Goal: Information Seeking & Learning: Learn about a topic

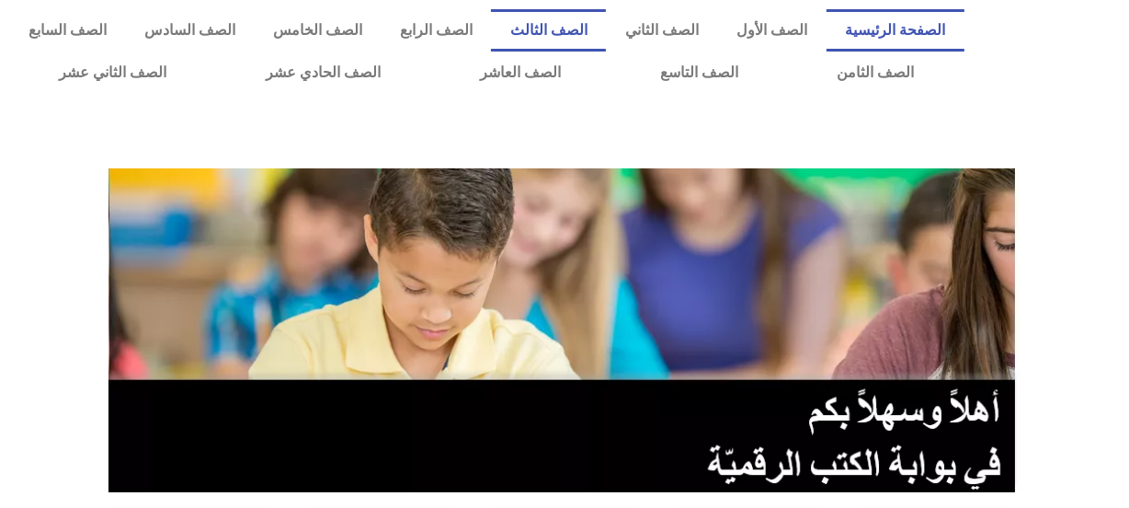
click at [589, 27] on link "الصف الثالث" at bounding box center [548, 30] width 115 height 42
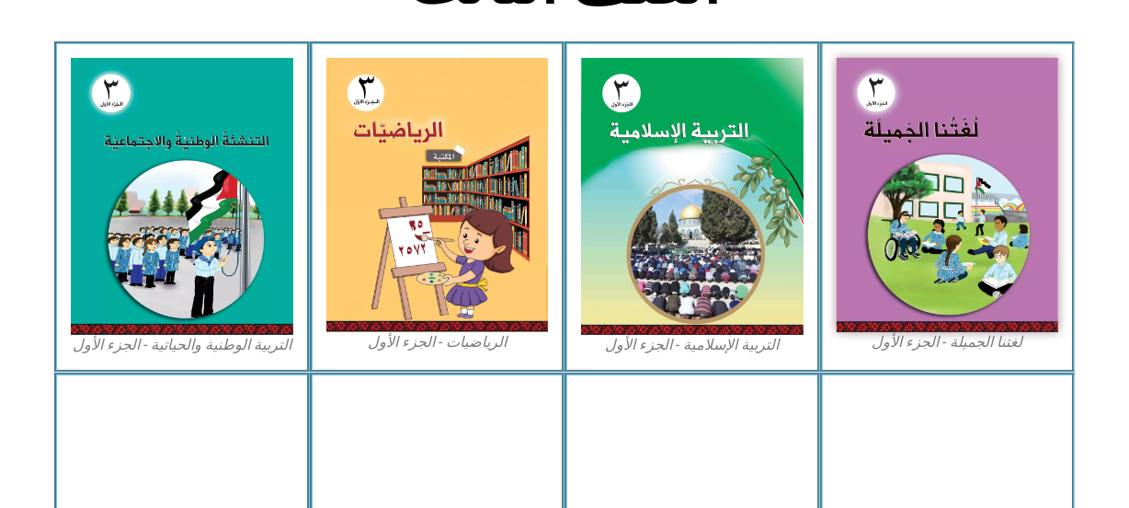
scroll to position [568, 0]
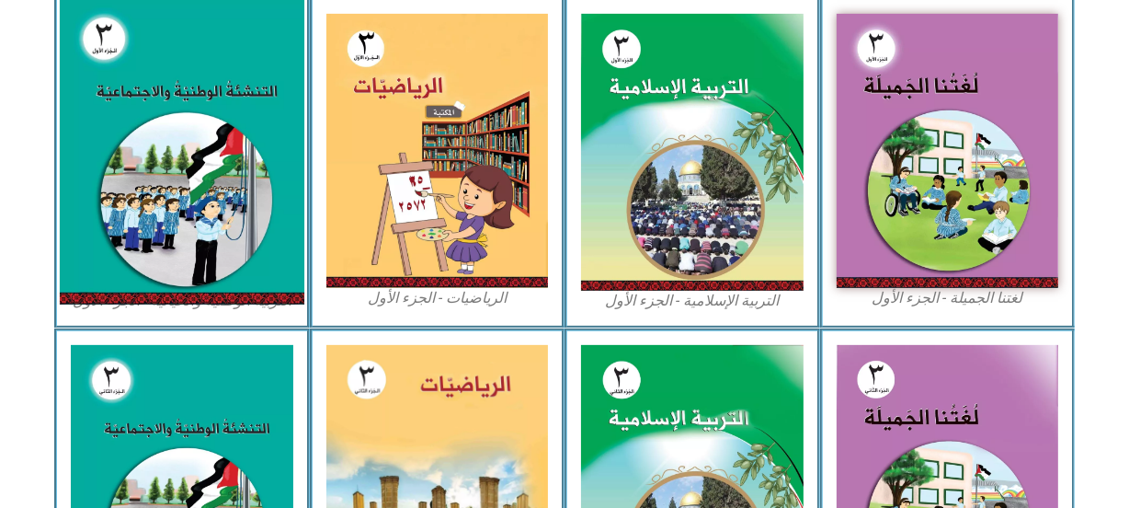
click at [220, 207] on img at bounding box center [182, 152] width 245 height 304
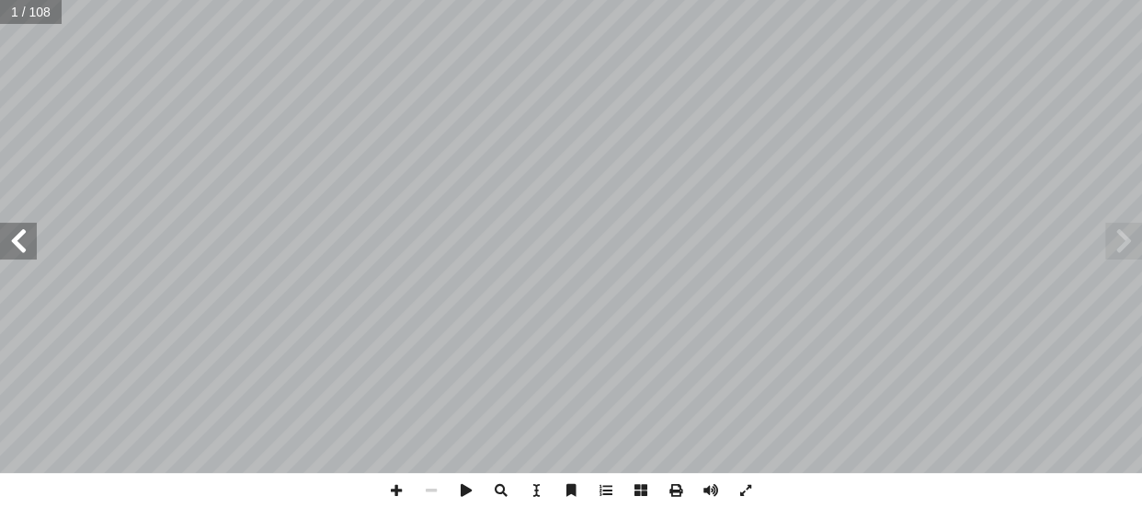
click at [12, 240] on span at bounding box center [18, 241] width 37 height 37
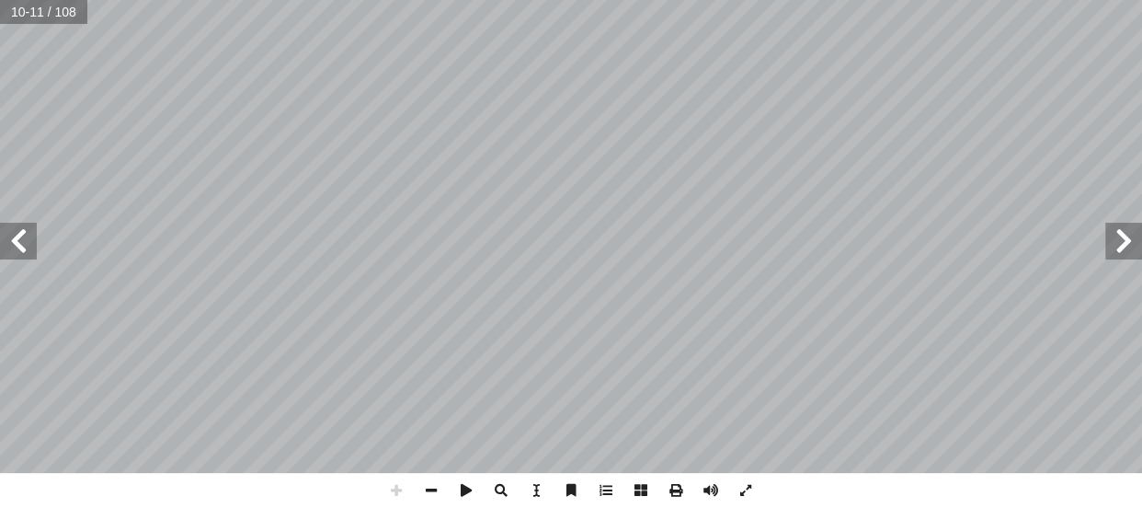
click at [1121, 237] on span at bounding box center [1123, 241] width 37 height 37
click at [11, 236] on span at bounding box center [18, 241] width 37 height 37
click at [388, 493] on span at bounding box center [396, 490] width 35 height 35
click at [6, 242] on span at bounding box center [18, 241] width 37 height 37
click at [437, 486] on span at bounding box center [431, 490] width 35 height 35
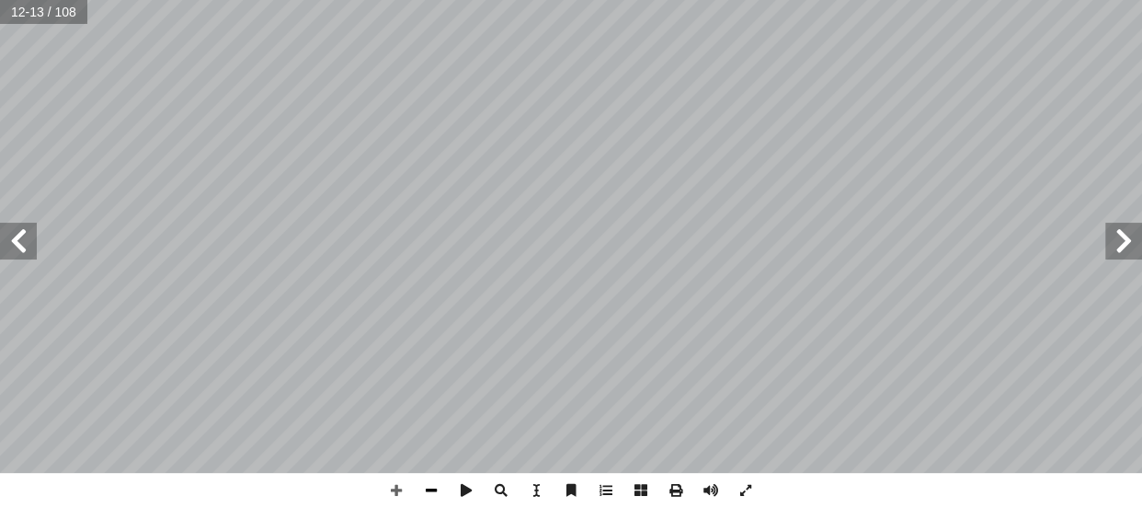
click at [427, 487] on span at bounding box center [431, 490] width 35 height 35
click at [18, 248] on span at bounding box center [18, 241] width 37 height 37
click at [19, 240] on span at bounding box center [18, 241] width 37 height 37
click at [439, 487] on span at bounding box center [431, 490] width 35 height 35
click at [423, 486] on span at bounding box center [431, 490] width 35 height 35
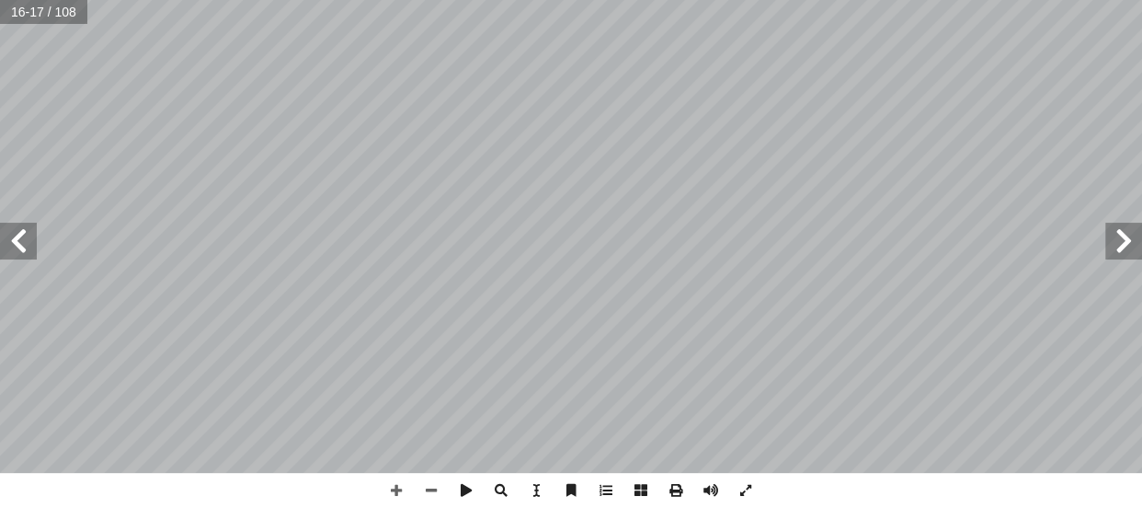
click at [31, 243] on span at bounding box center [18, 241] width 37 height 37
click at [15, 243] on span at bounding box center [18, 241] width 37 height 37
click at [24, 250] on span at bounding box center [18, 241] width 37 height 37
click at [15, 246] on span at bounding box center [18, 241] width 37 height 37
click at [12, 243] on span at bounding box center [18, 241] width 37 height 37
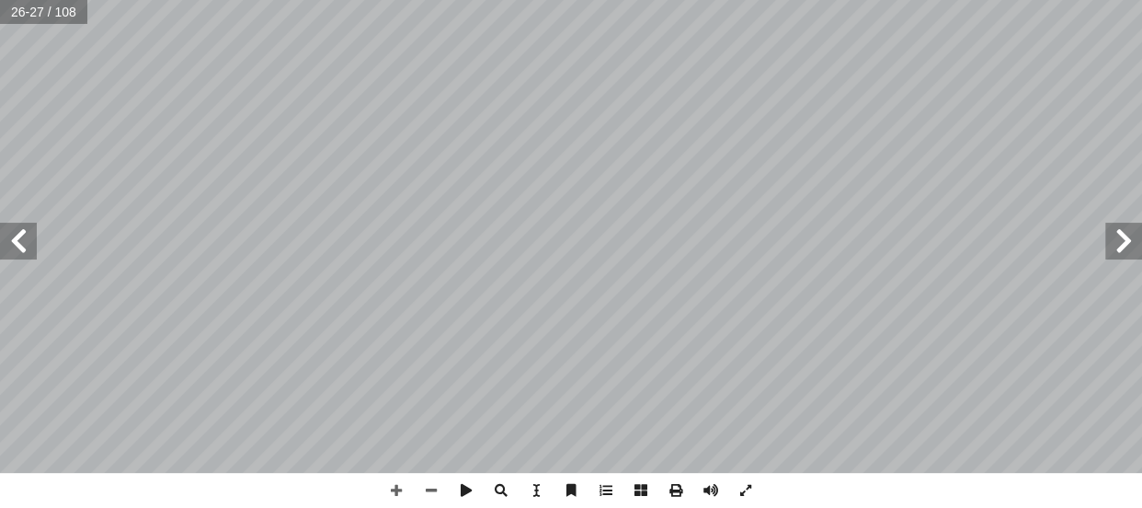
click at [13, 241] on span at bounding box center [18, 241] width 37 height 37
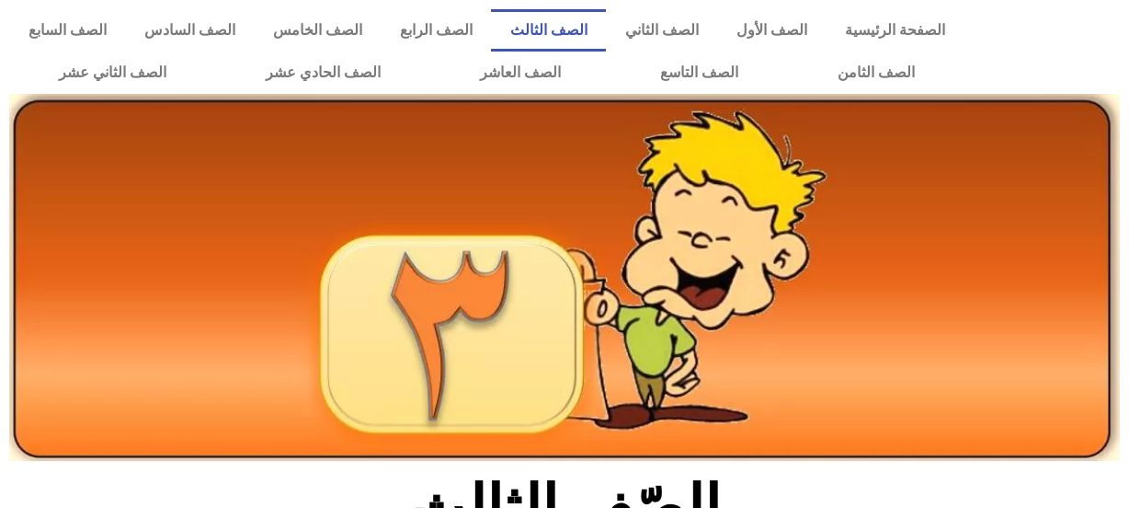
scroll to position [601, 0]
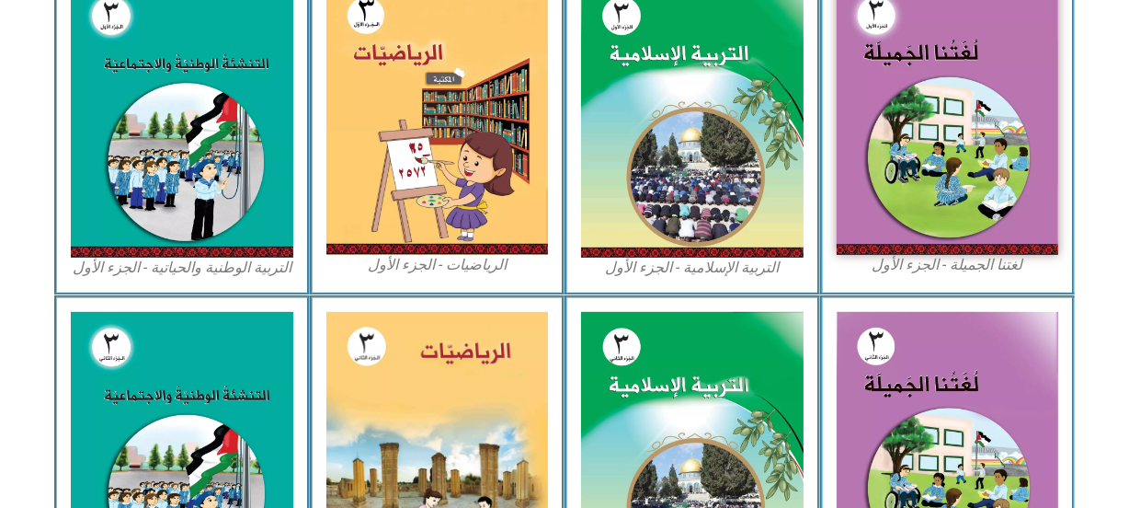
click at [414, 109] on img at bounding box center [437, 118] width 223 height 274
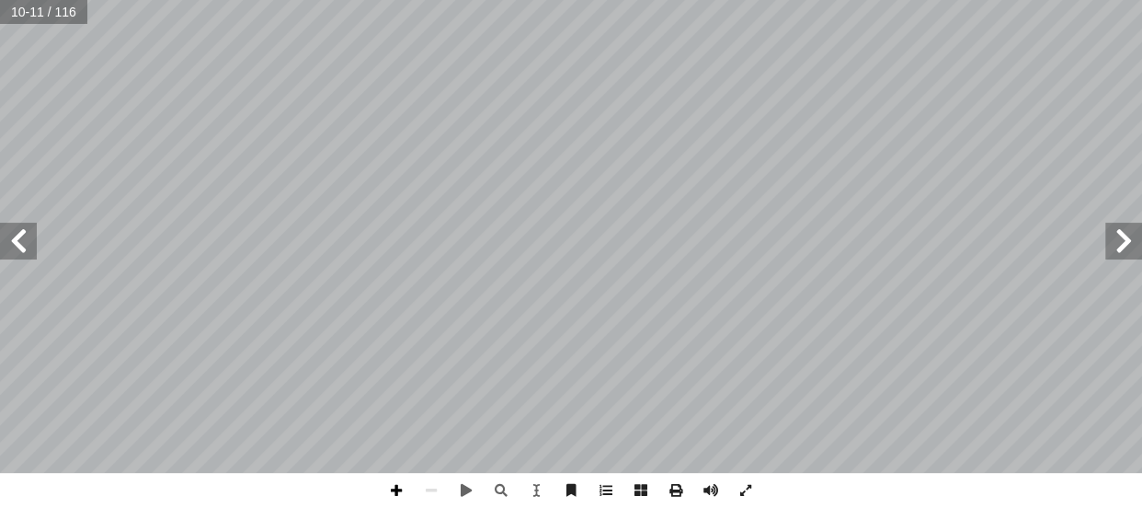
click at [404, 492] on span at bounding box center [396, 490] width 35 height 35
click at [399, 494] on span at bounding box center [396, 490] width 35 height 35
click at [532, 434] on div "6 ٌ د � ح آ ا ٌ رات َ ش َ ع ٌ ت � ئ ِ م ف � ل آ د ال� � ح آ ا ٩ ٩ ٩ ١ ٠ ٠ ٠ ١ ل…" at bounding box center [571, 254] width 1142 height 508
click at [498, 417] on div "6 ٌ د � ح آ ا ٌ رات َ ش َ ع ٌ ت � ئ ِ م ف � ل آ د ال� � ح آ ا ٩ ٩ ٩ ١ ٠ ٠ ٠ ١ ل…" at bounding box center [571, 254] width 1142 height 508
drag, startPoint x: 499, startPoint y: 477, endPoint x: 643, endPoint y: -3, distance: 501.0
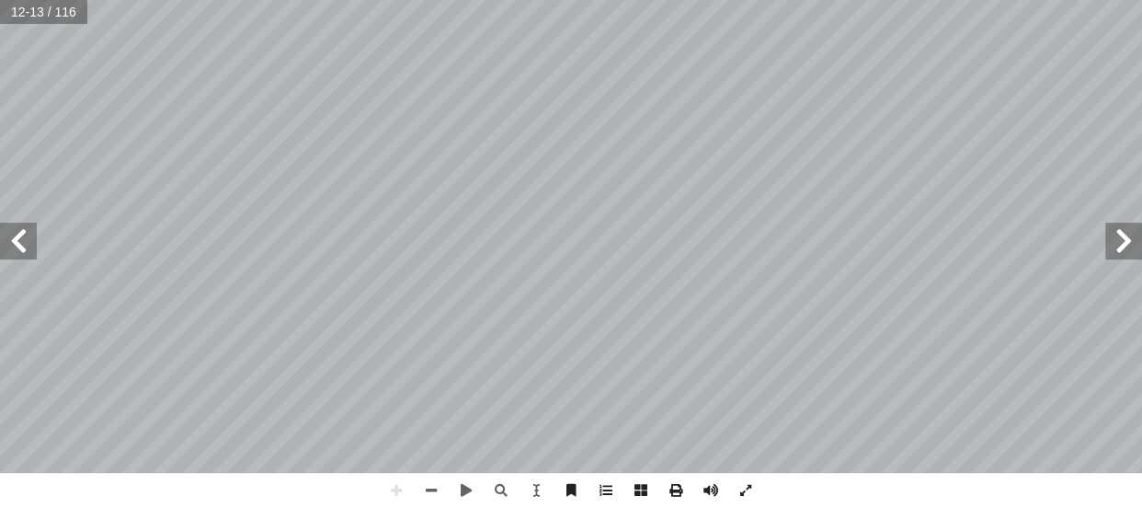
click at [643, 0] on html "الصفحة الرئيسية الصف الأول الصف الثاني الصف الثالث الصف الرابع الصف الخامس الصف…" at bounding box center [571, 83] width 1142 height 167
